Goal: Task Accomplishment & Management: Manage account settings

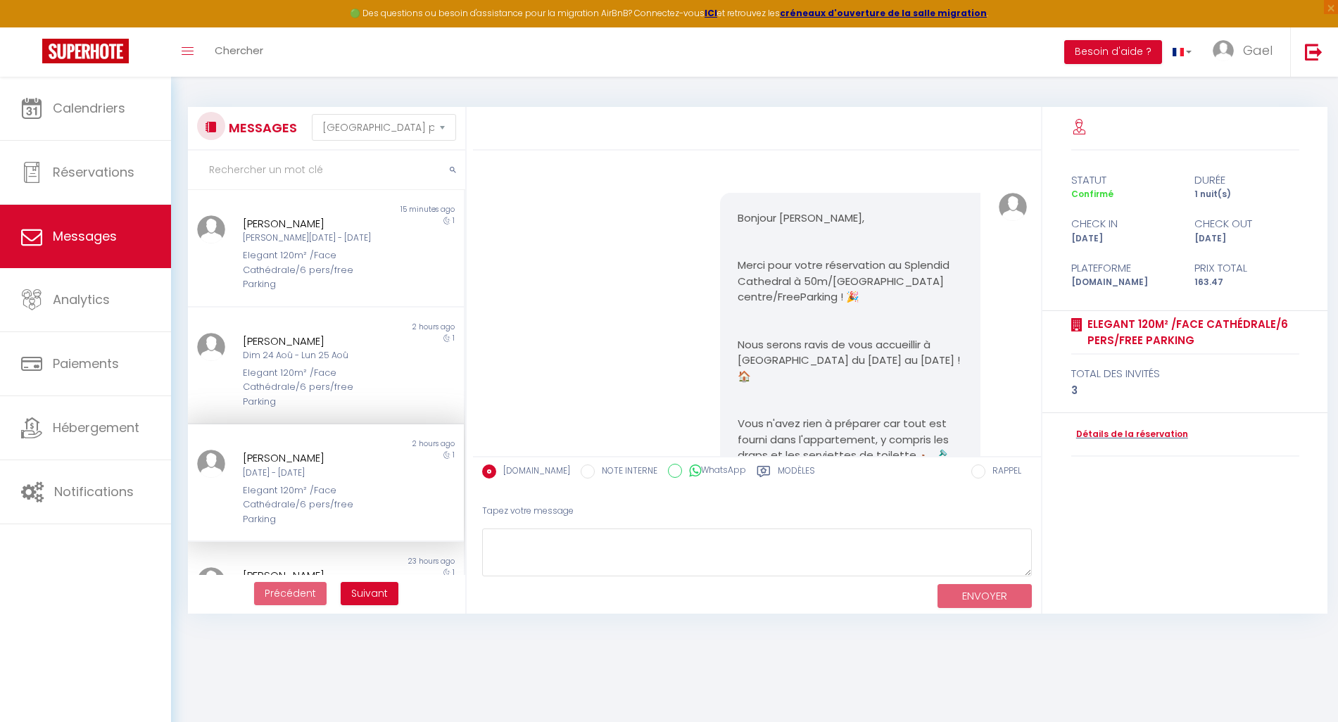
select select "message"
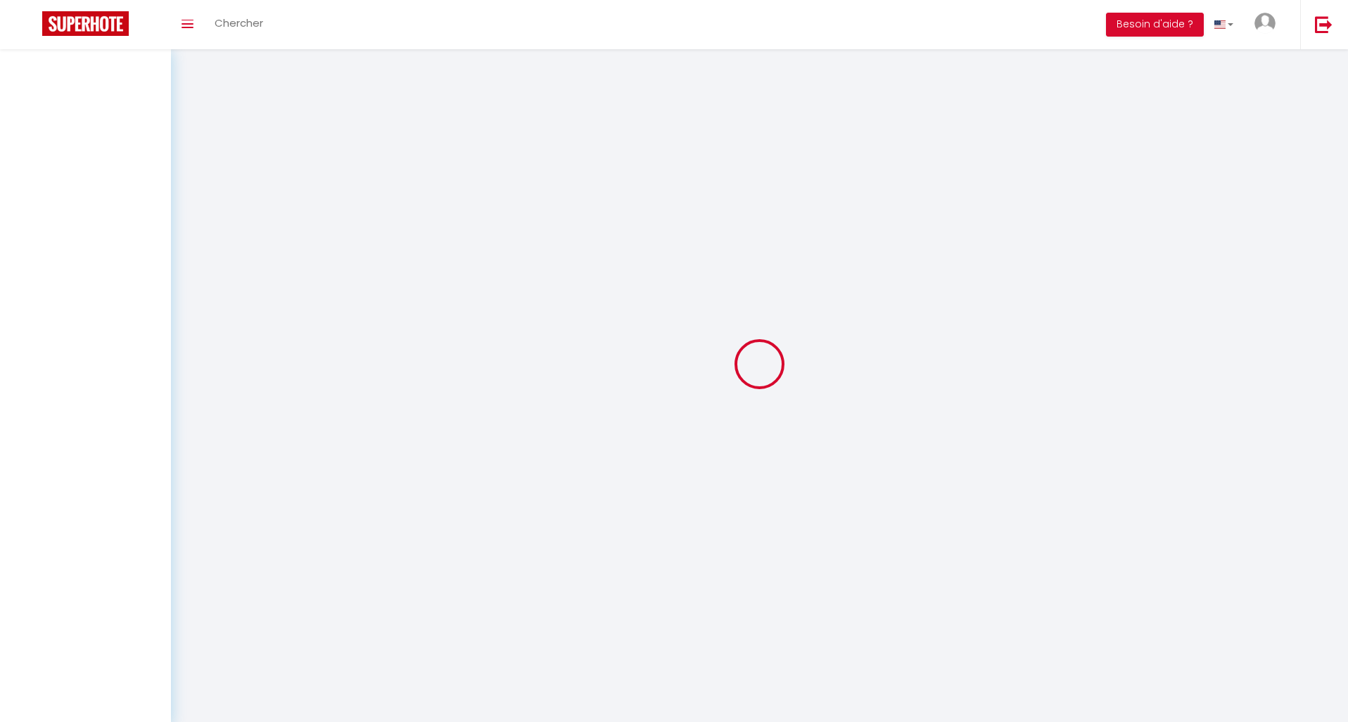
select select "message"
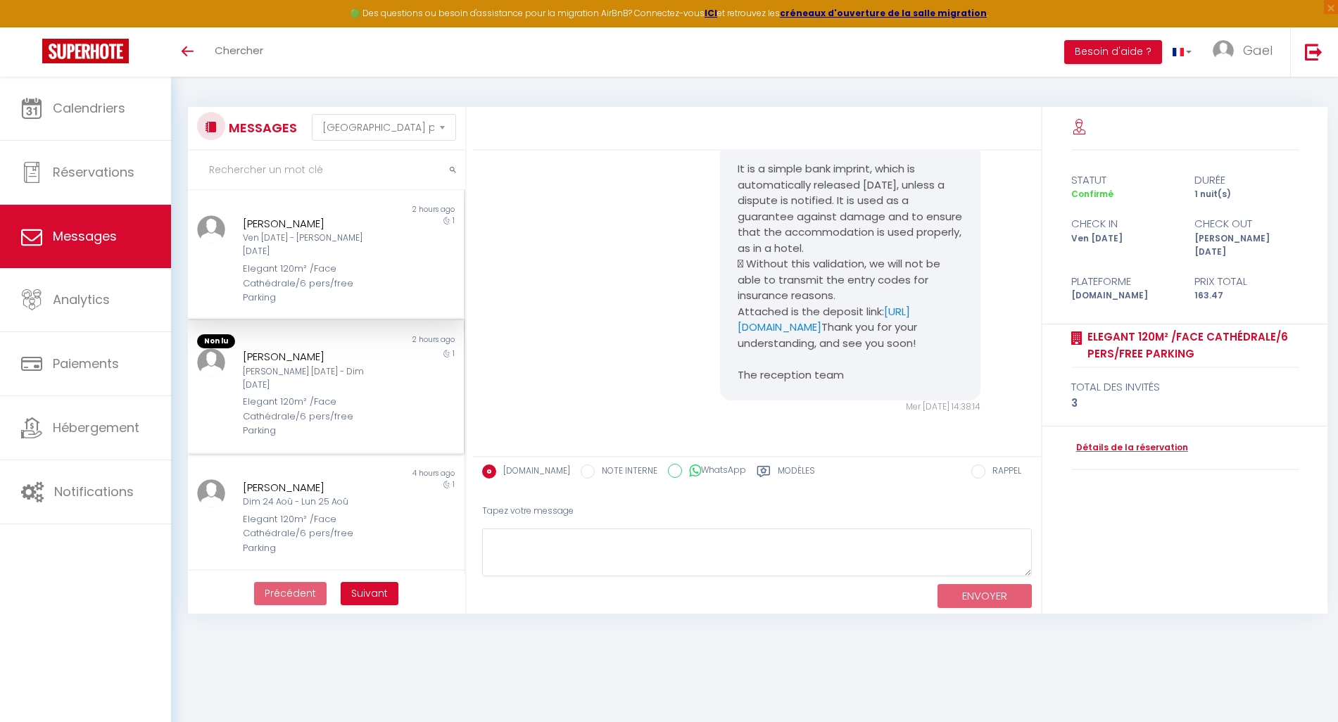
click at [287, 395] on div "Elegant 120m² /Face Cathédrale/6 pers/free Parking" at bounding box center [314, 416] width 142 height 43
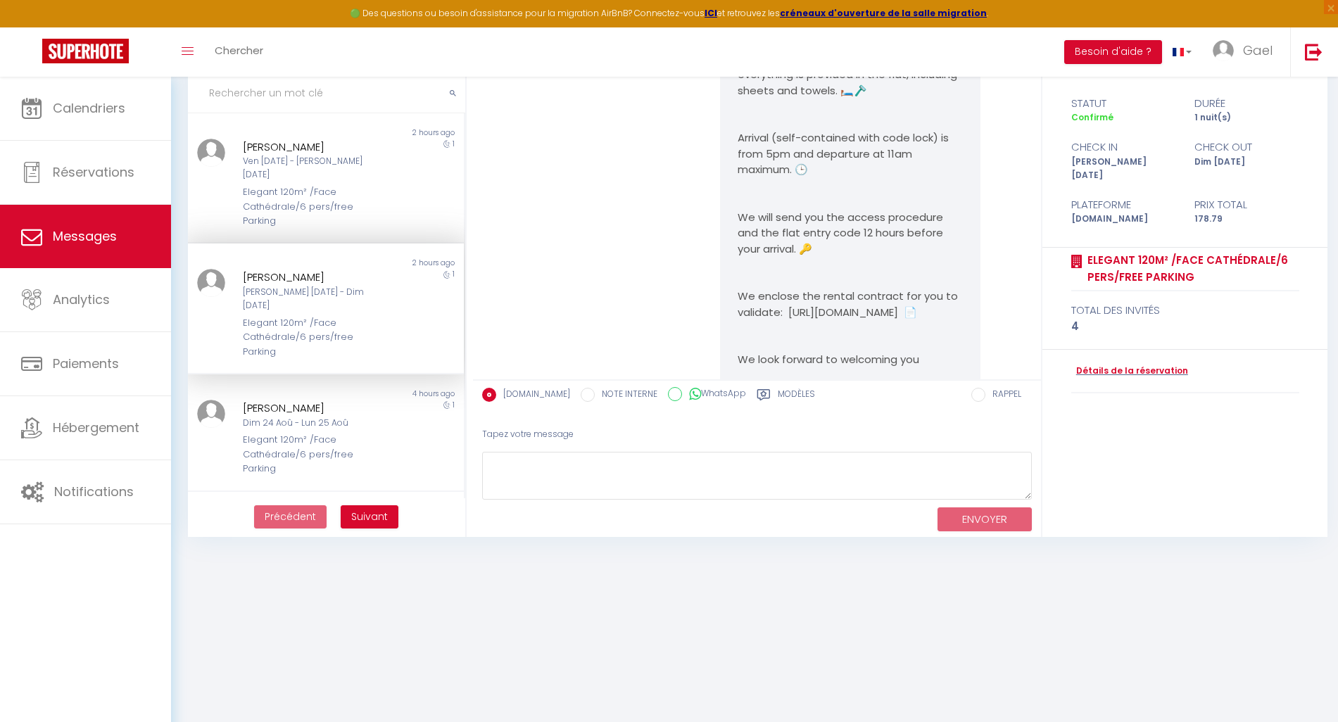
scroll to position [595, 0]
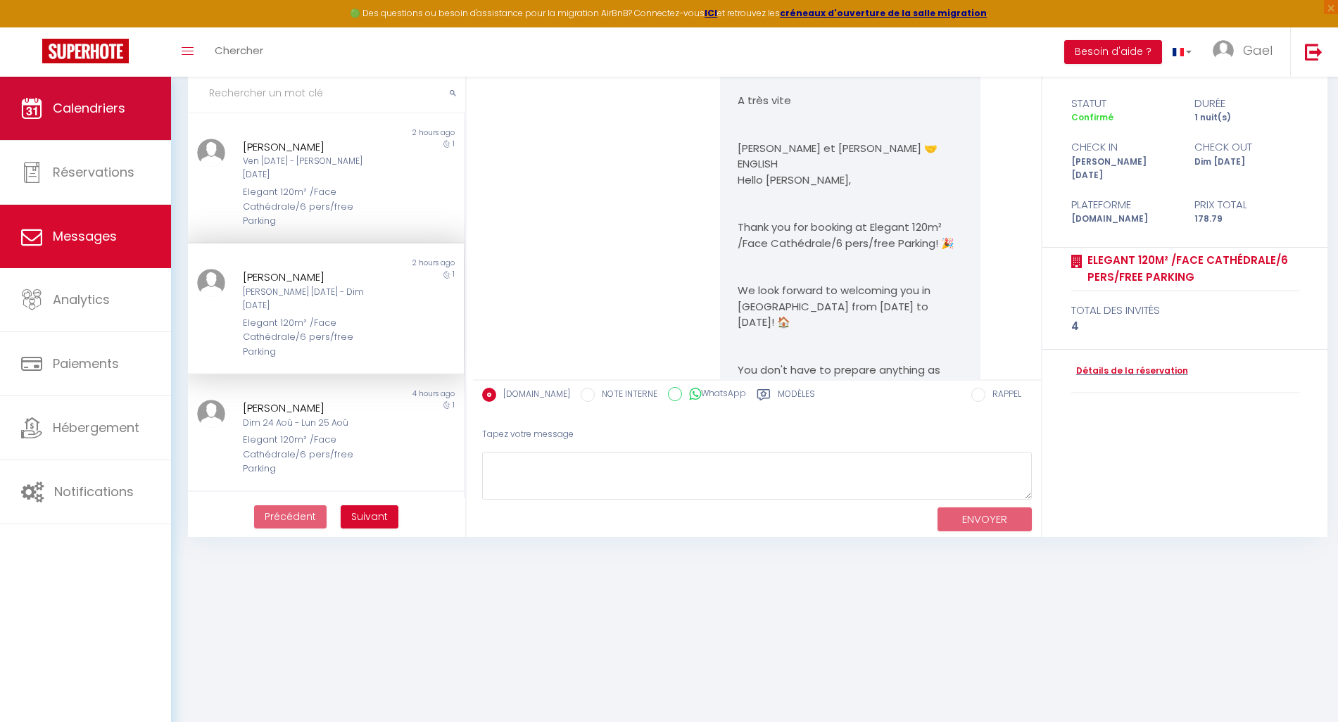
click at [74, 111] on span "Calendriers" at bounding box center [89, 108] width 72 height 18
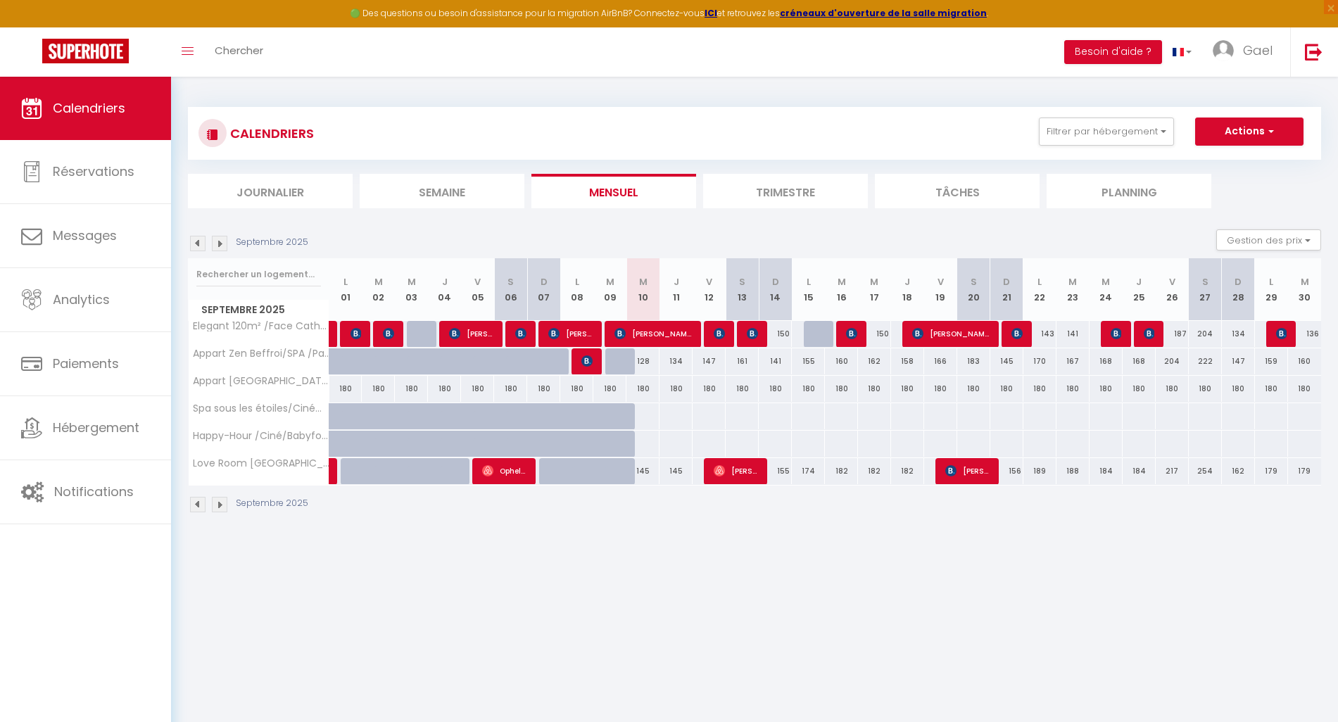
click at [713, 335] on div at bounding box center [720, 334] width 33 height 27
click at [718, 338] on img at bounding box center [719, 333] width 11 height 11
select select "OK"
select select "KO"
select select "0"
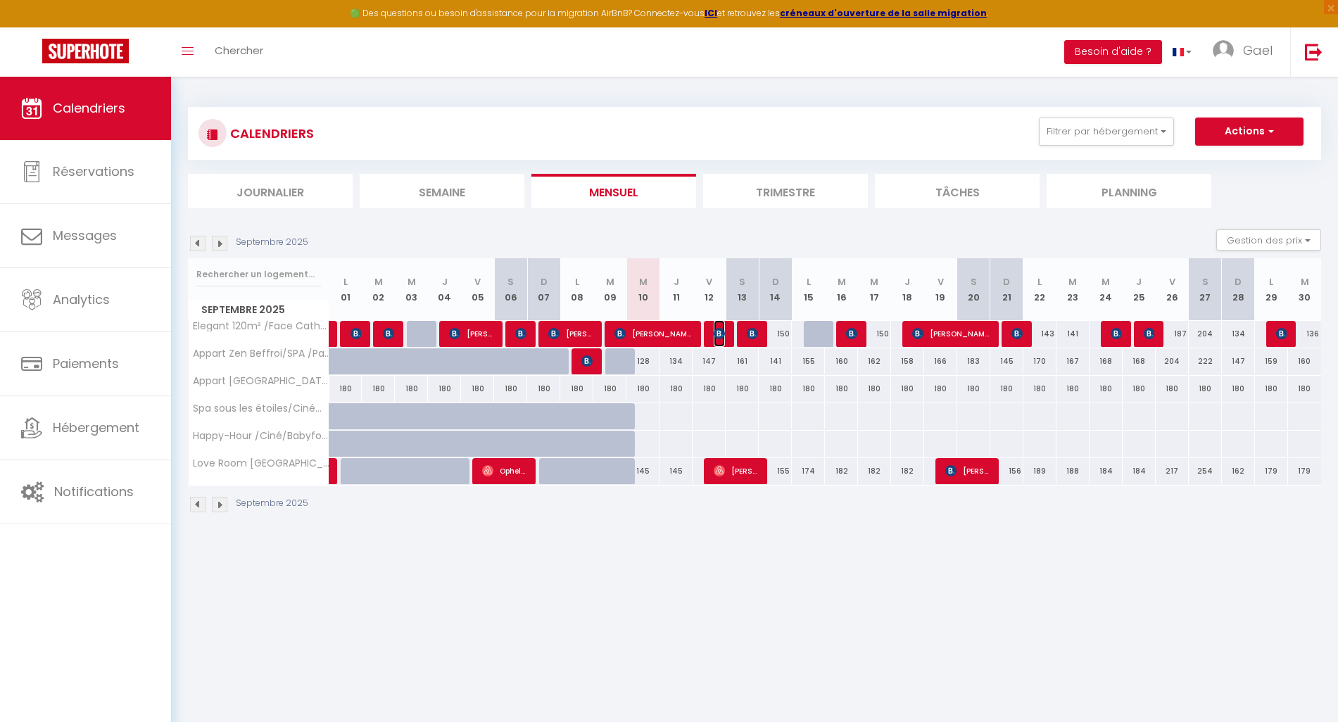
select select "0"
select select "1"
select select
select select "42636"
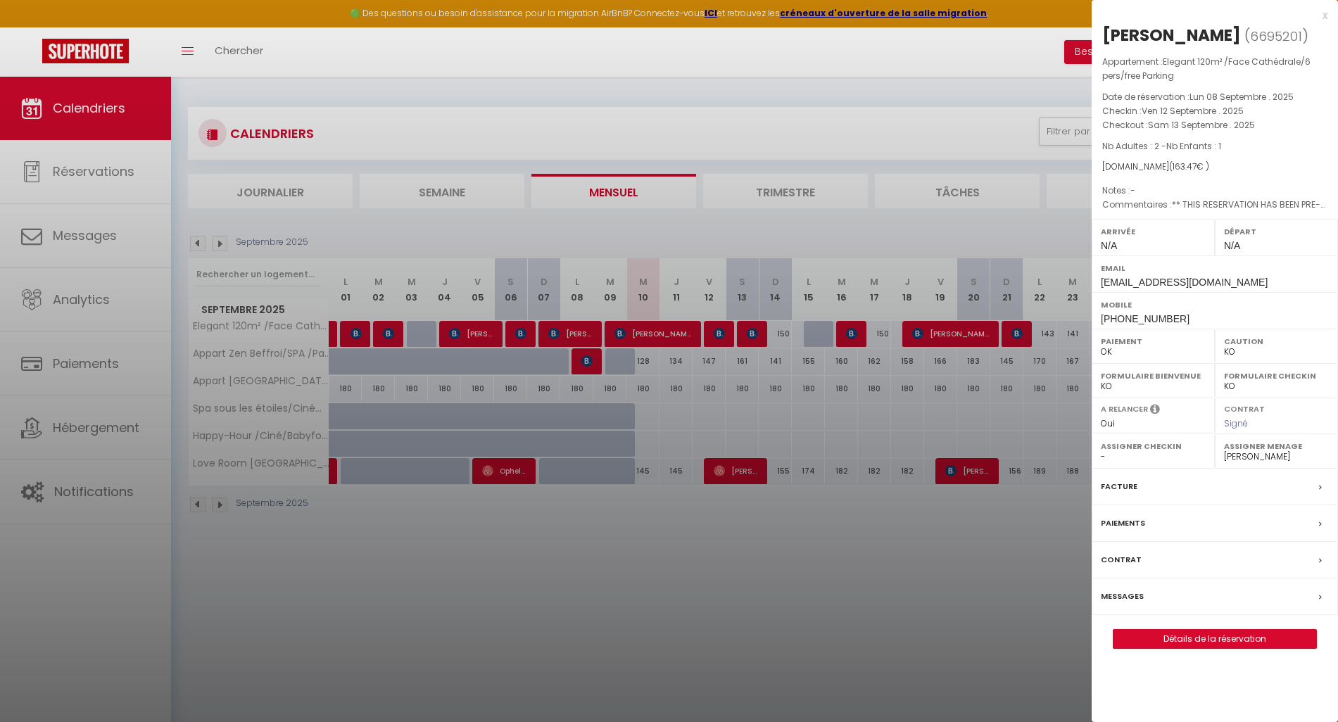
click at [749, 336] on div at bounding box center [669, 361] width 1338 height 722
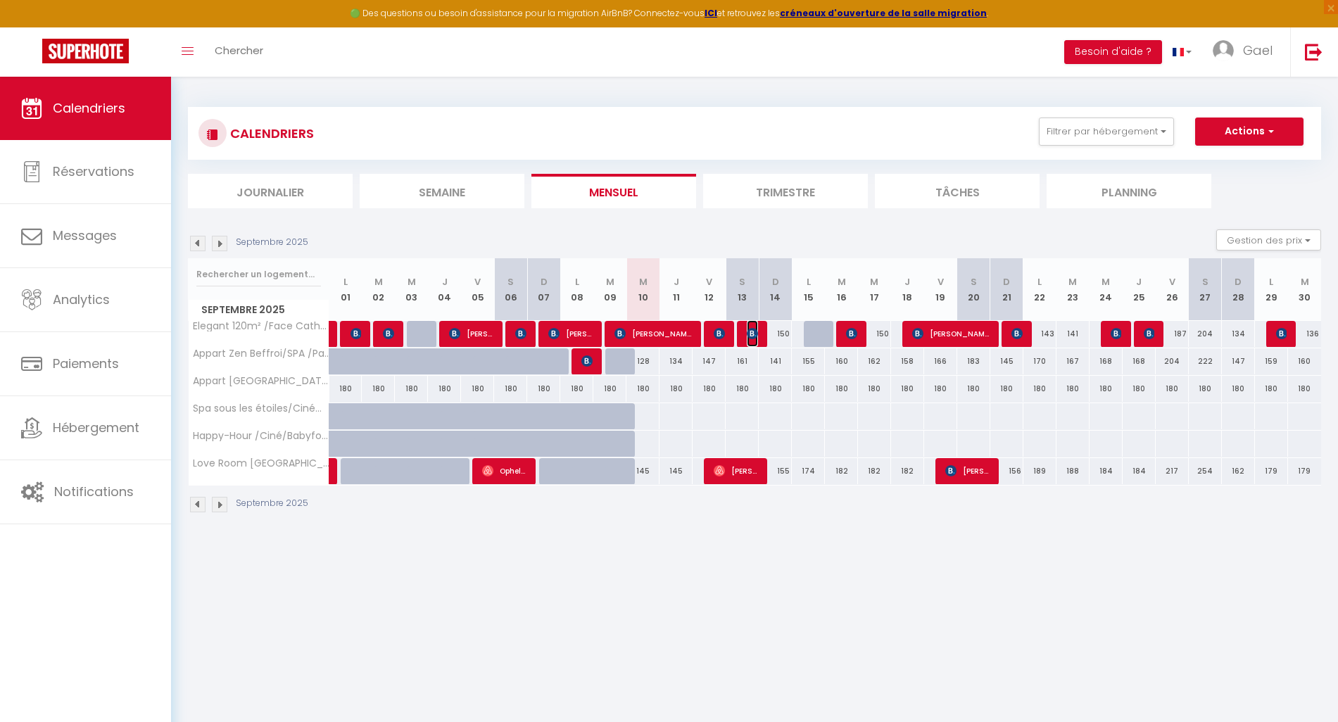
click at [749, 336] on img at bounding box center [752, 333] width 11 height 11
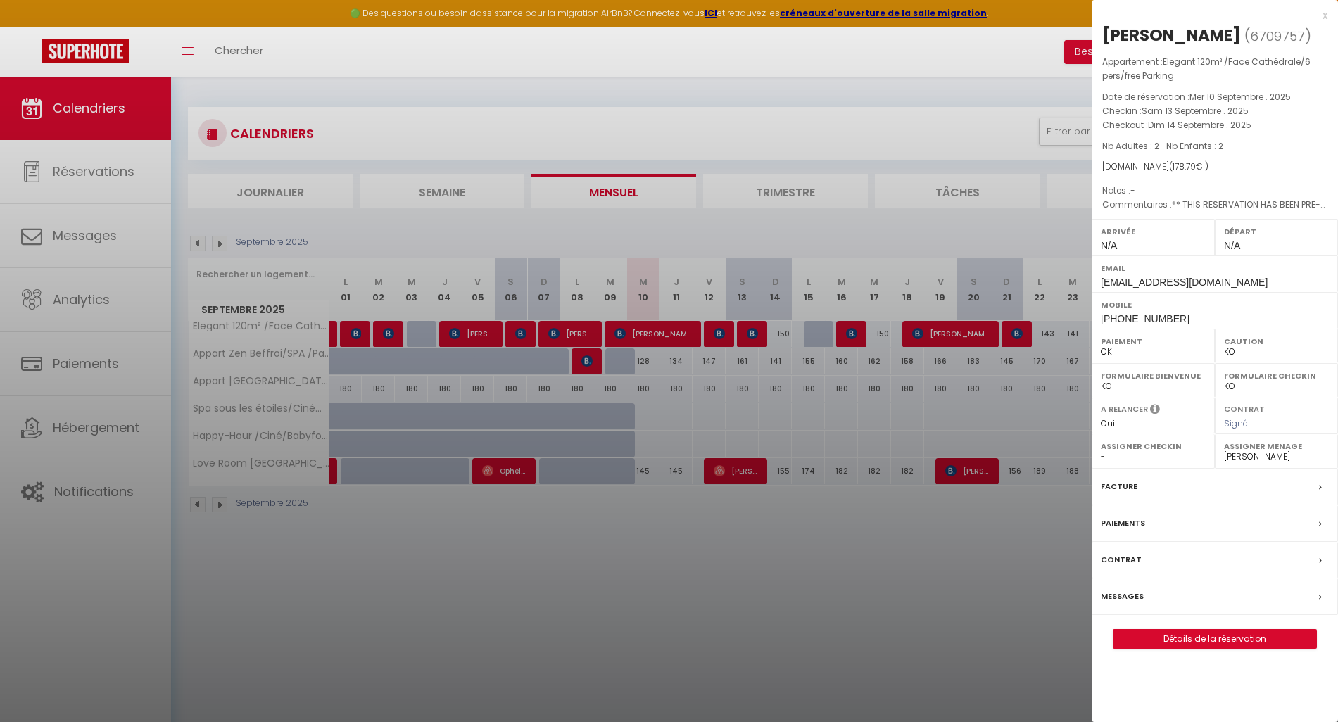
click at [852, 340] on div at bounding box center [669, 361] width 1338 height 722
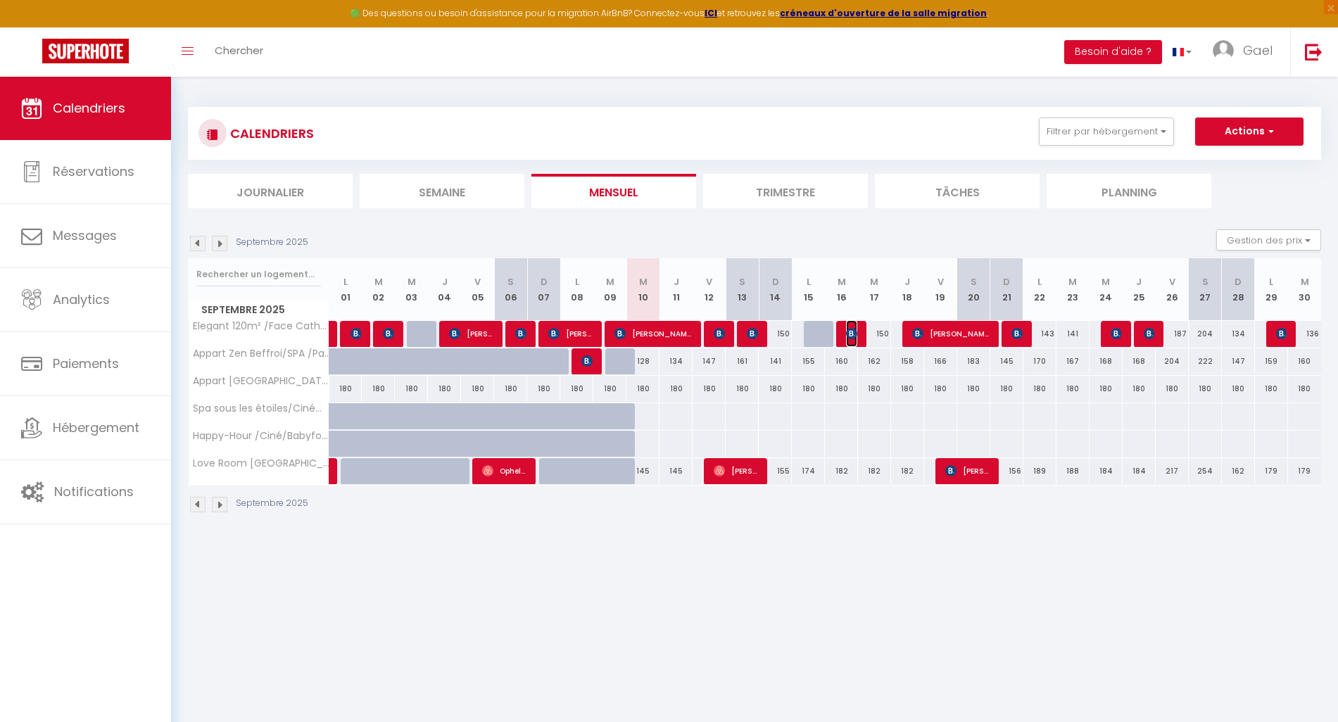
click at [852, 340] on span "[PERSON_NAME]" at bounding box center [851, 333] width 11 height 27
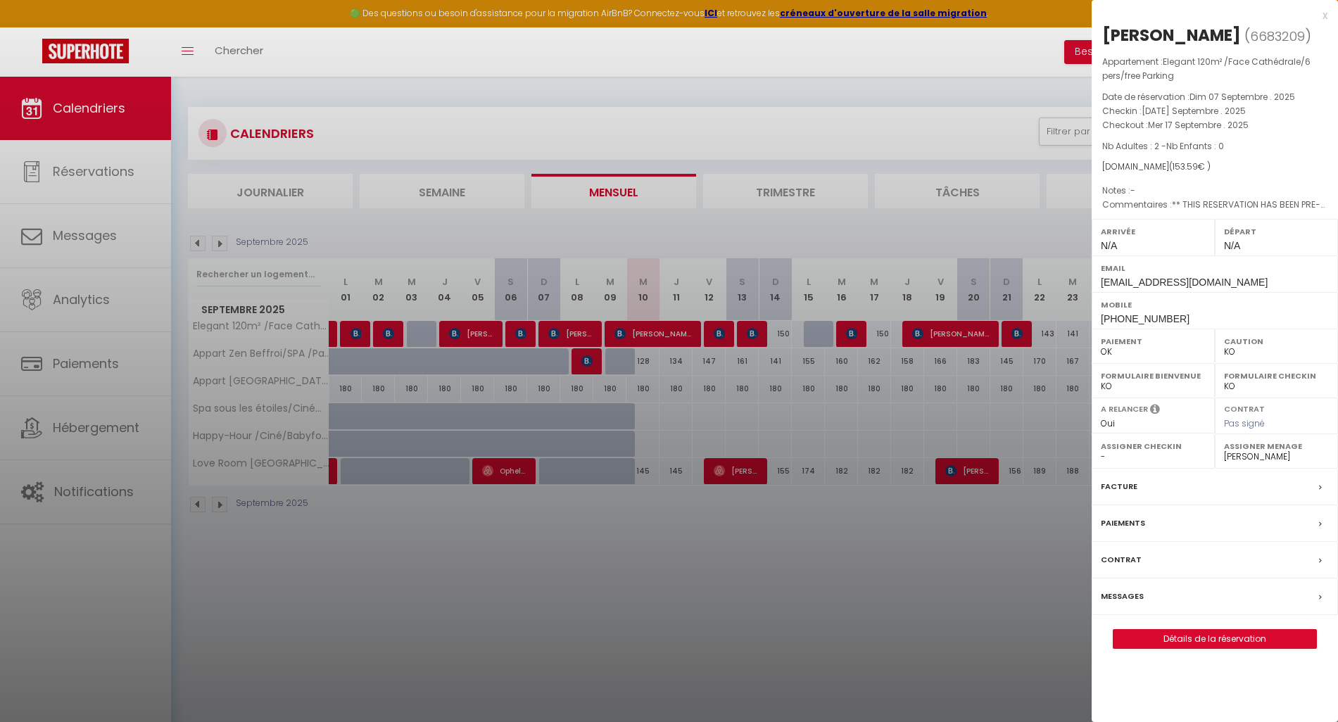
click at [852, 340] on div at bounding box center [669, 361] width 1338 height 722
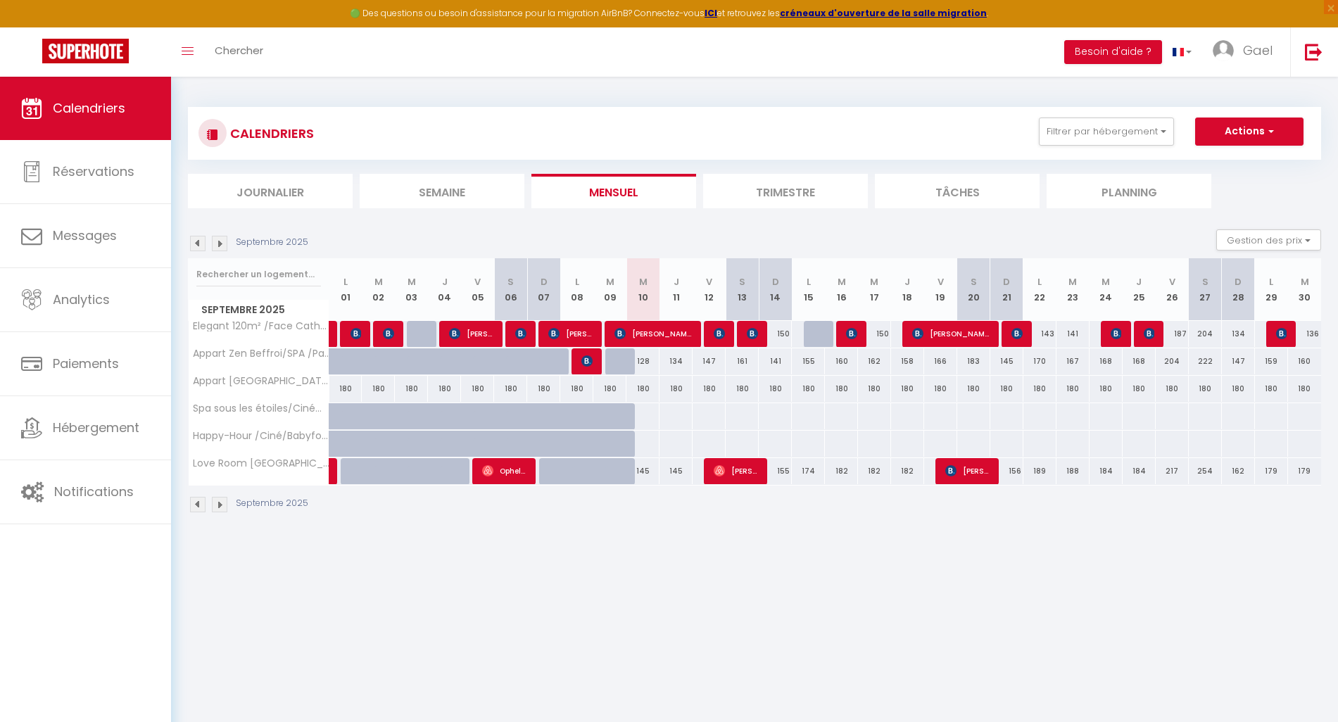
click at [910, 336] on div at bounding box center [918, 334] width 33 height 27
click at [736, 476] on span "[PERSON_NAME]" at bounding box center [736, 470] width 44 height 27
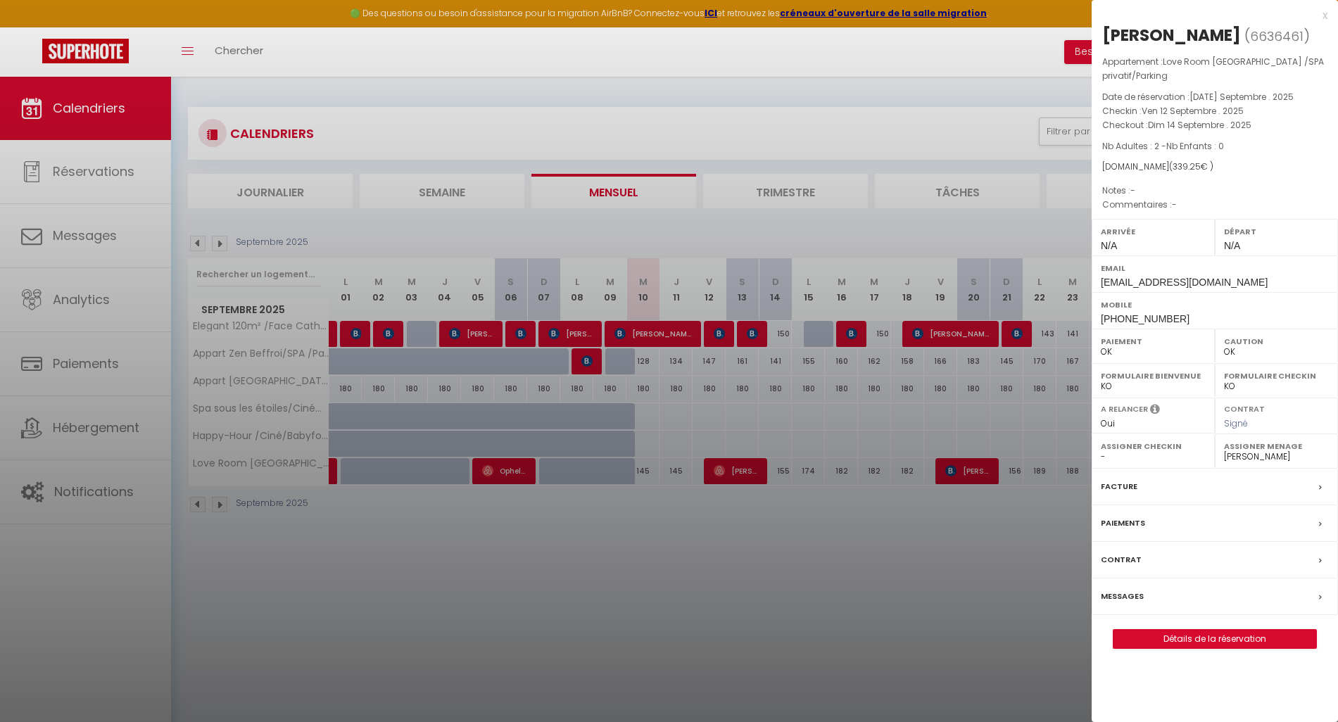
click at [962, 475] on div at bounding box center [669, 361] width 1338 height 722
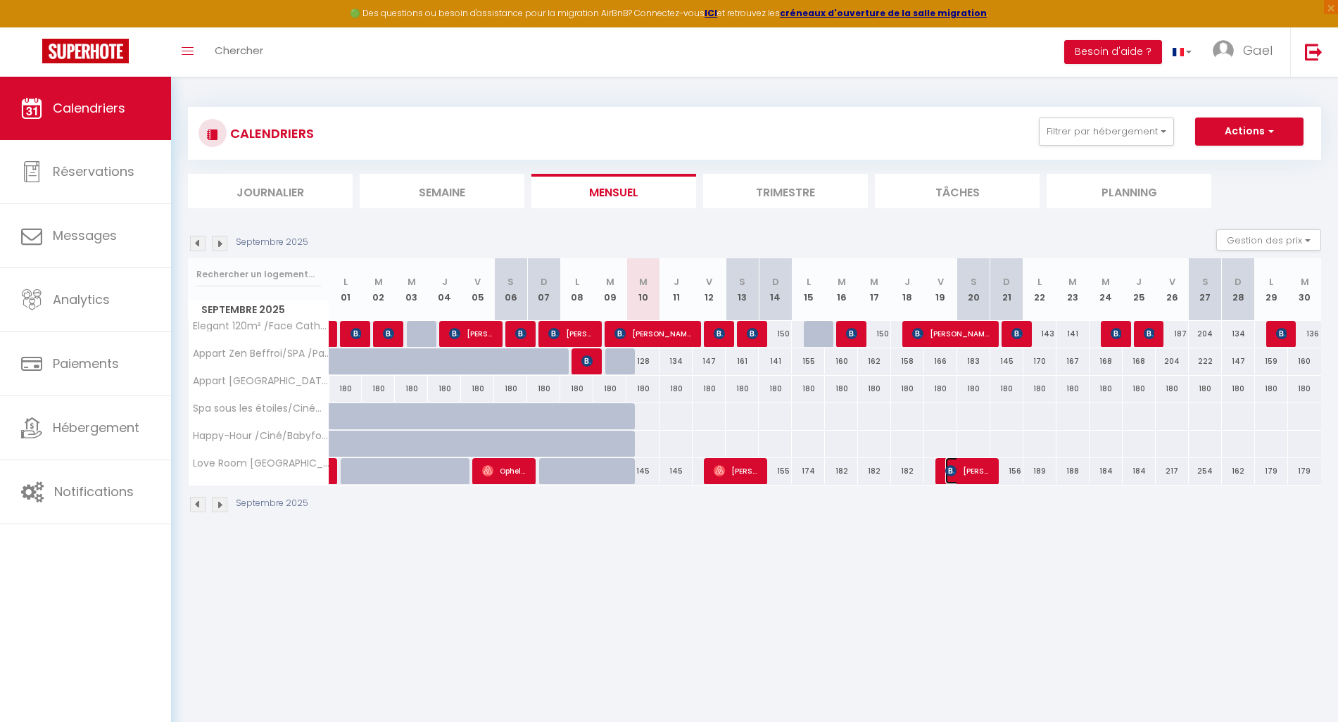
click at [962, 475] on span "Nicolas Decure" at bounding box center [967, 470] width 44 height 27
select select "KO"
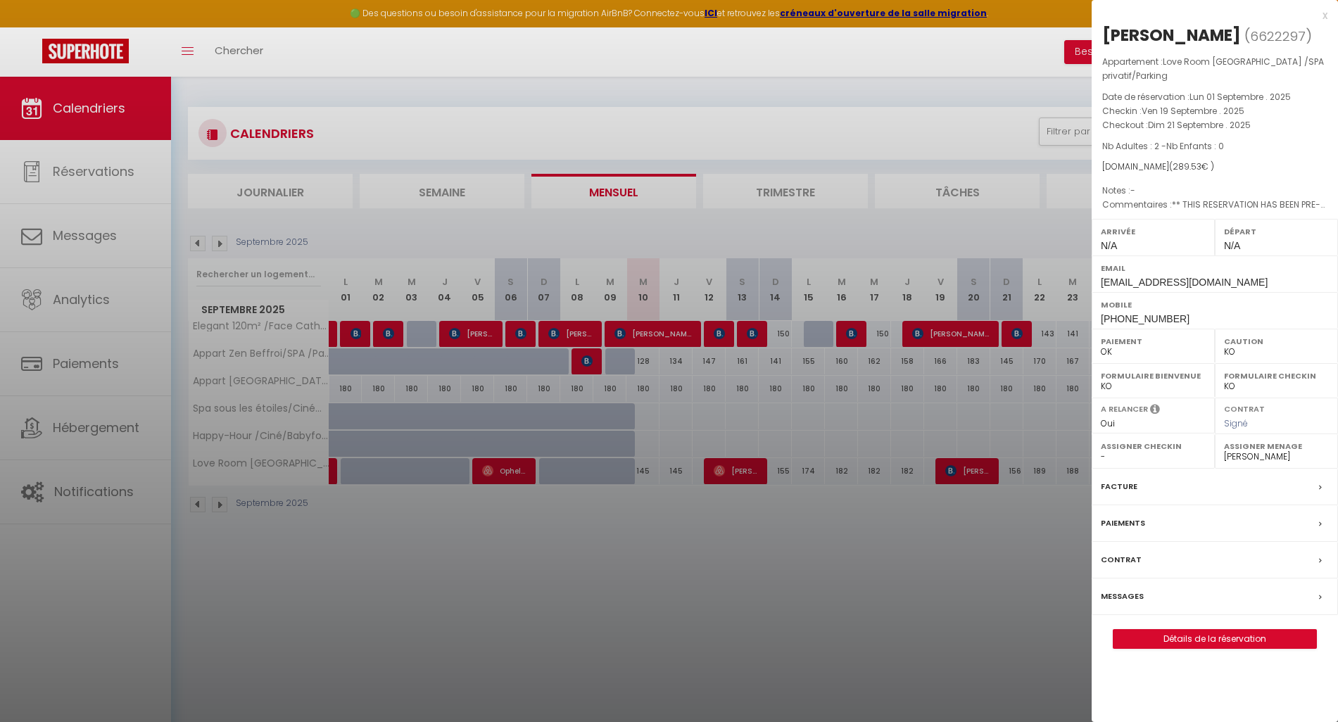
click at [961, 476] on div at bounding box center [669, 361] width 1338 height 722
